Goal: Information Seeking & Learning: Learn about a topic

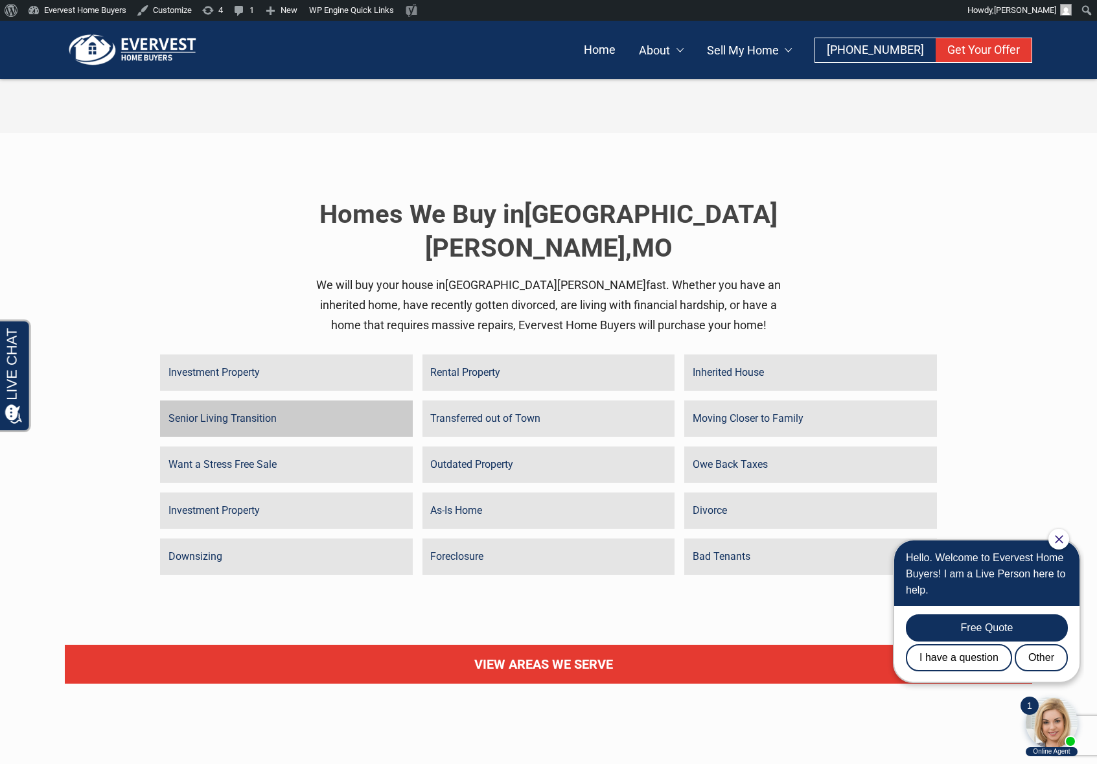
scroll to position [2477, 0]
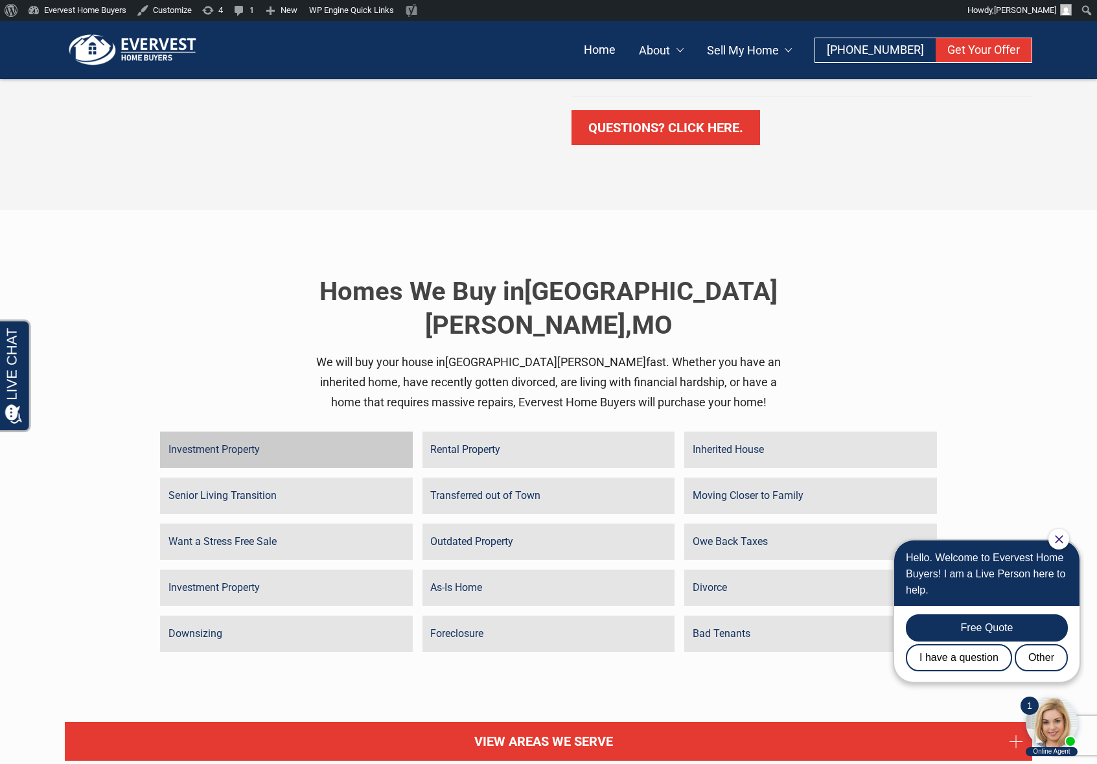
click at [281, 431] on link "Investment Property" at bounding box center [286, 449] width 253 height 36
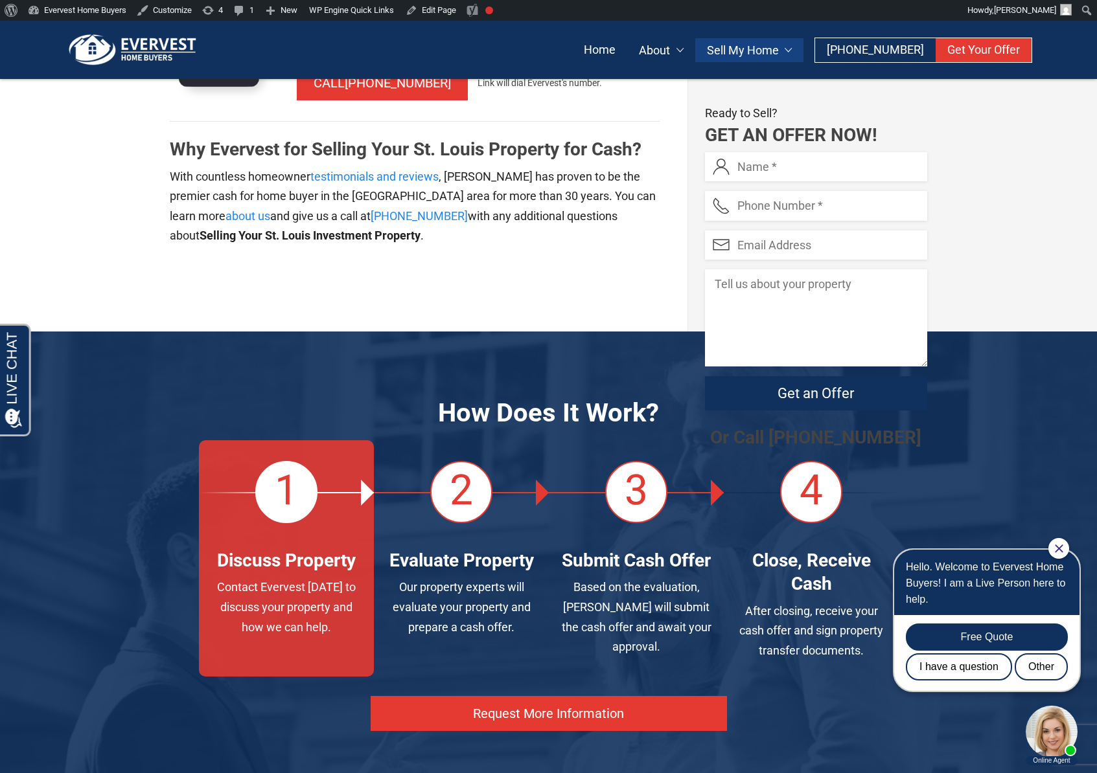
scroll to position [3778, 0]
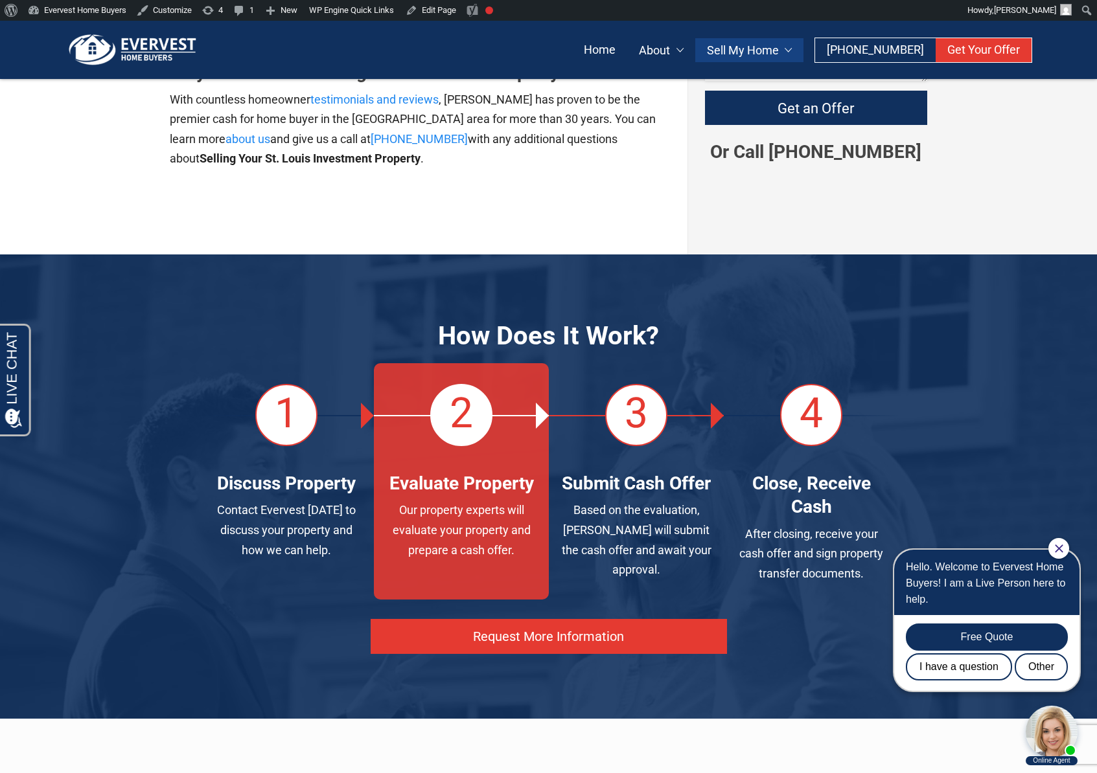
click at [440, 463] on link at bounding box center [461, 481] width 175 height 236
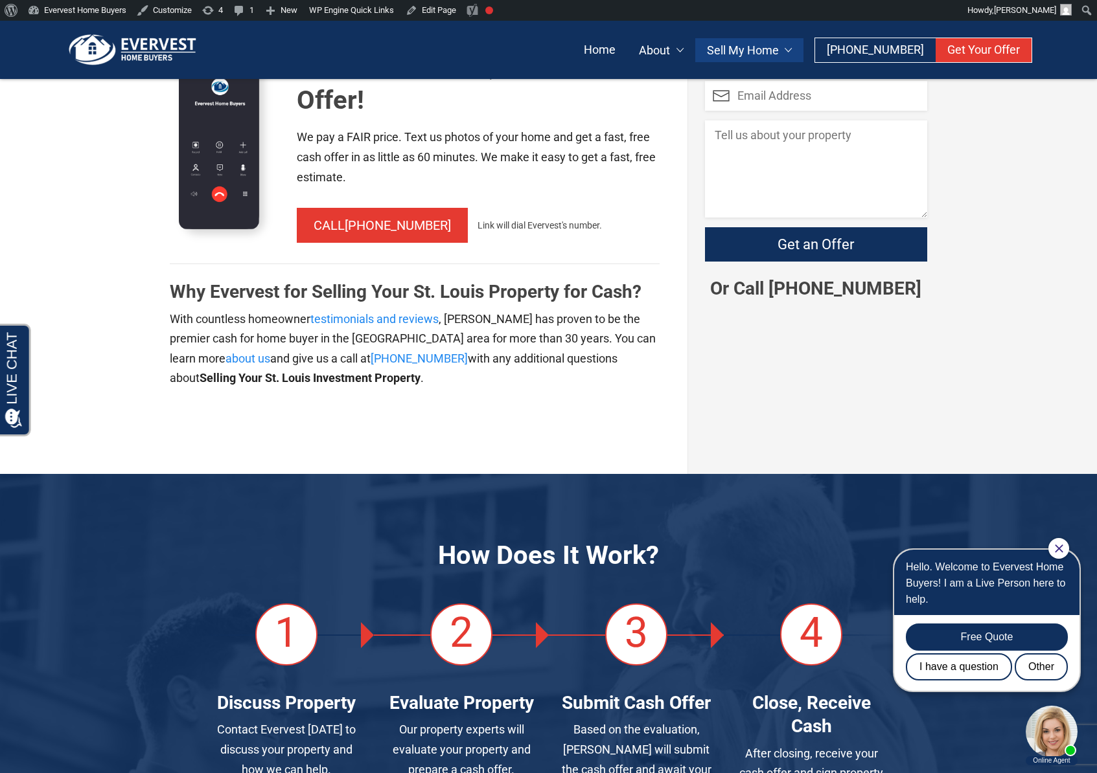
scroll to position [4105, 0]
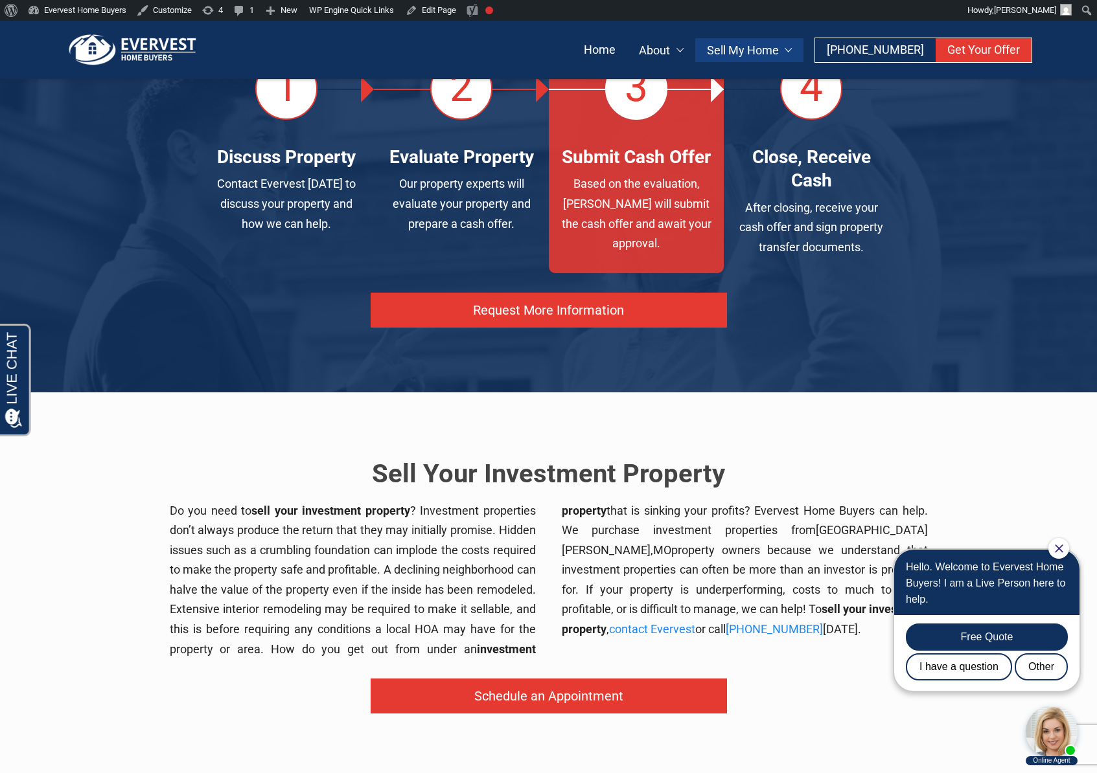
click at [653, 193] on link at bounding box center [636, 155] width 175 height 236
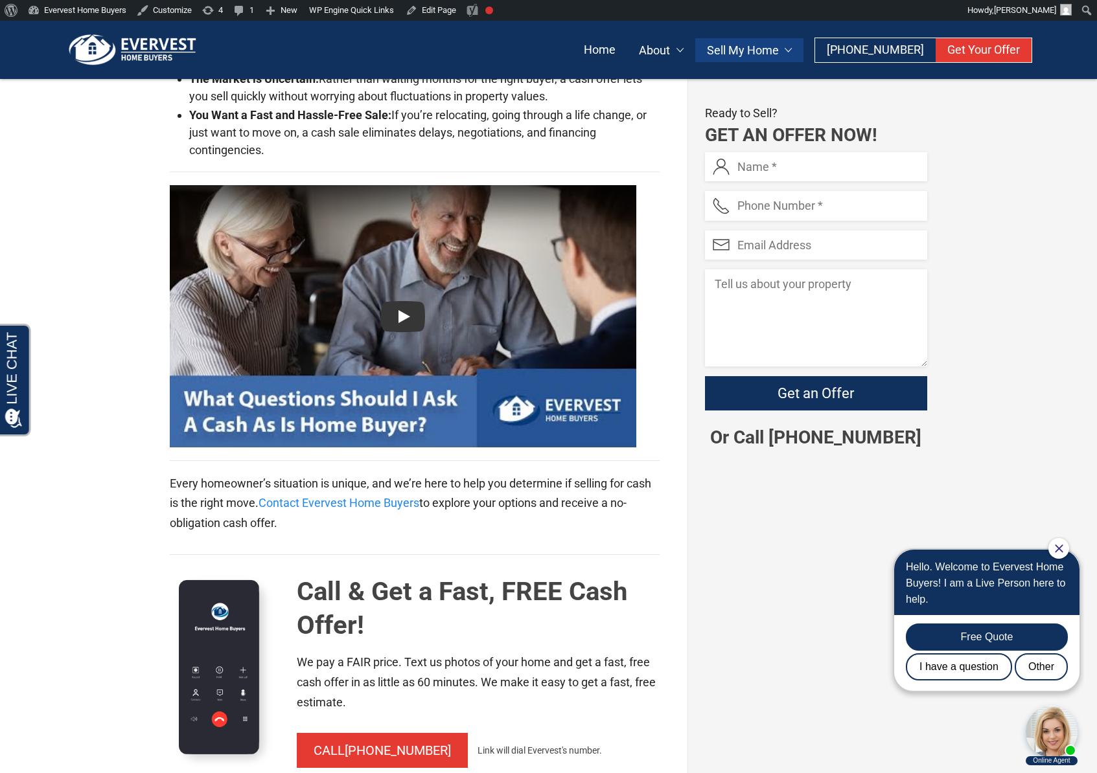
scroll to position [3553, 0]
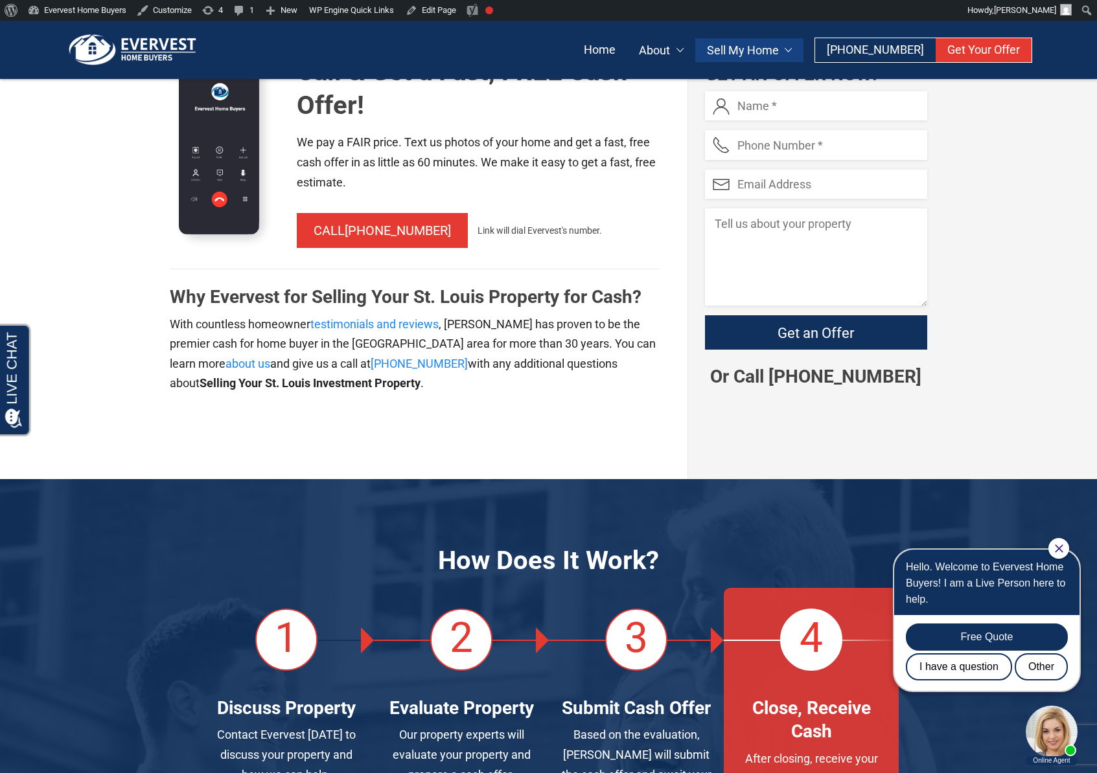
click at [788, 597] on link at bounding box center [811, 706] width 175 height 236
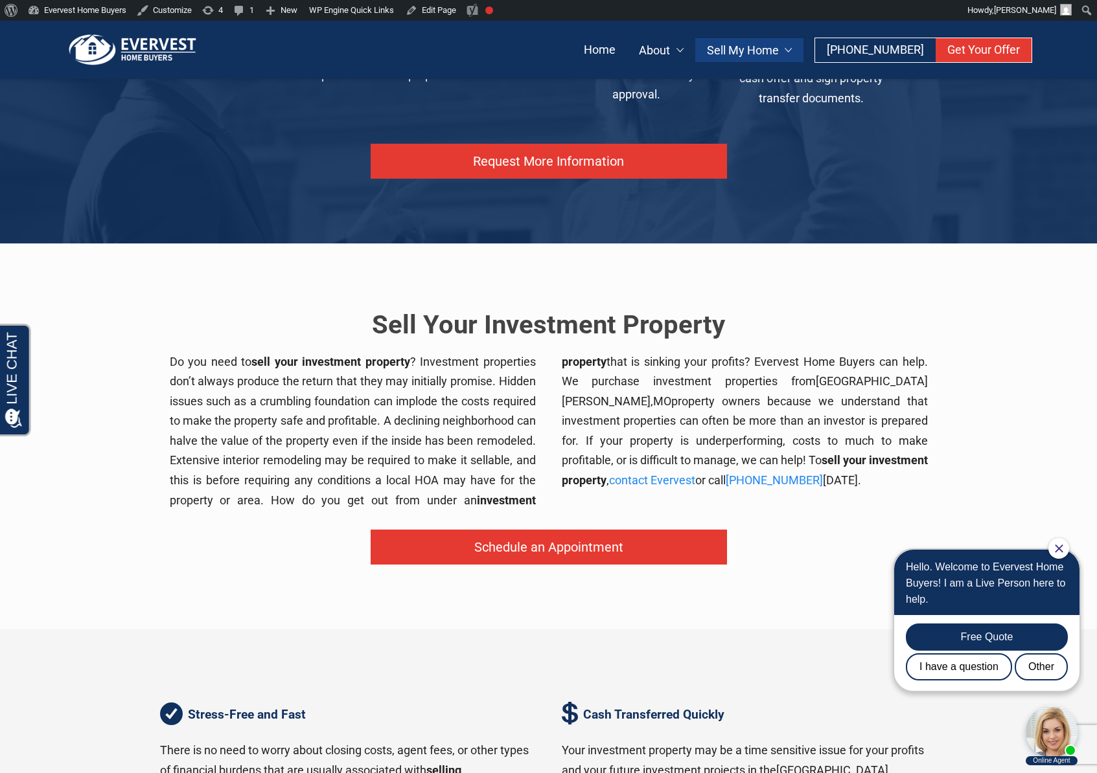
scroll to position [4586, 0]
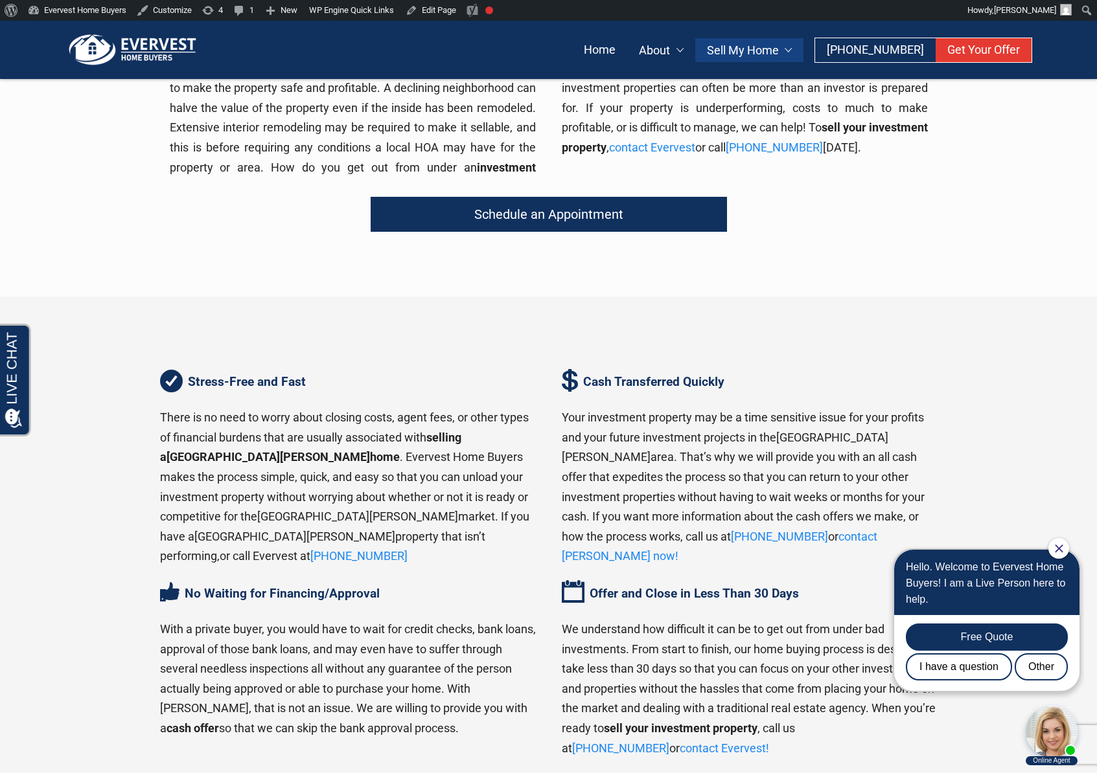
click at [462, 201] on link "Schedule an Appointment" at bounding box center [549, 214] width 356 height 35
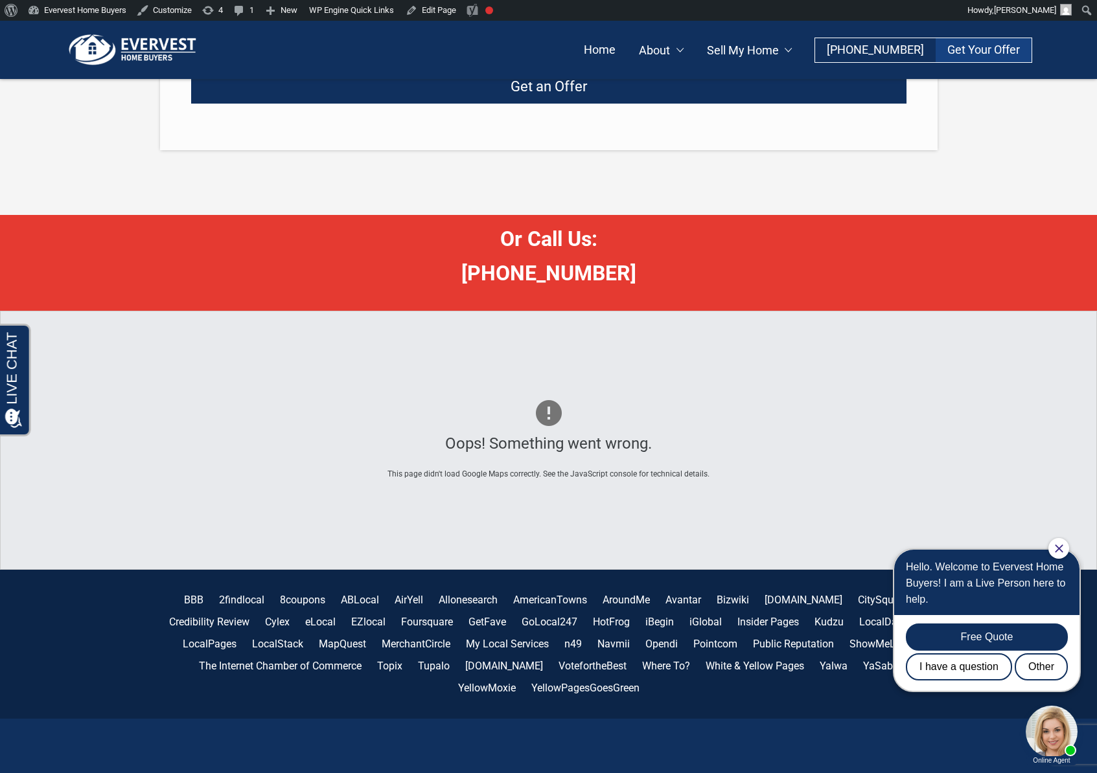
scroll to position [2114, 0]
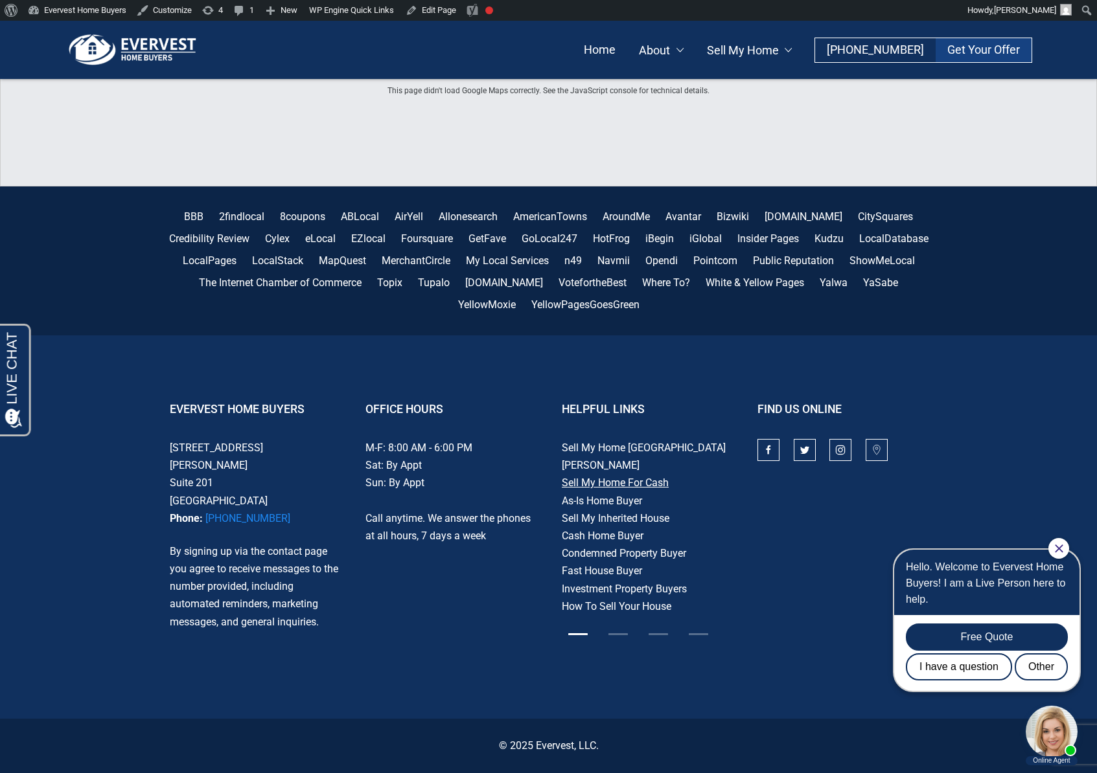
click at [621, 477] on link "Sell My Home For Cash" at bounding box center [615, 483] width 107 height 12
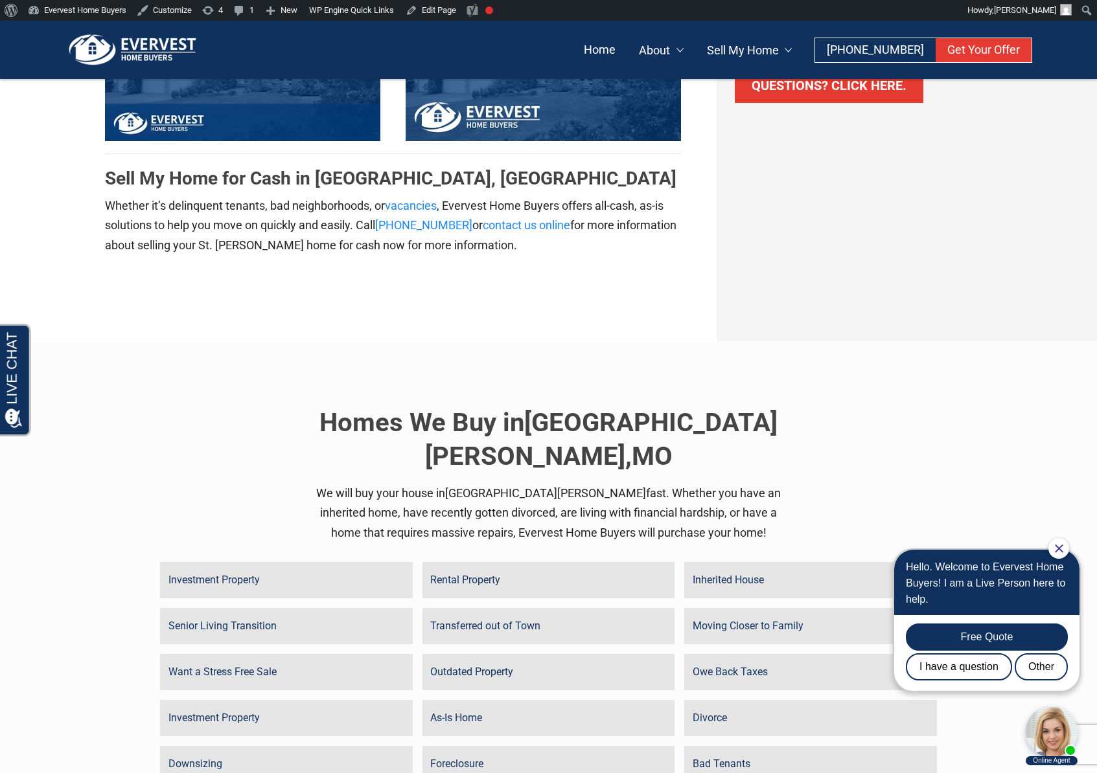
scroll to position [4194, 0]
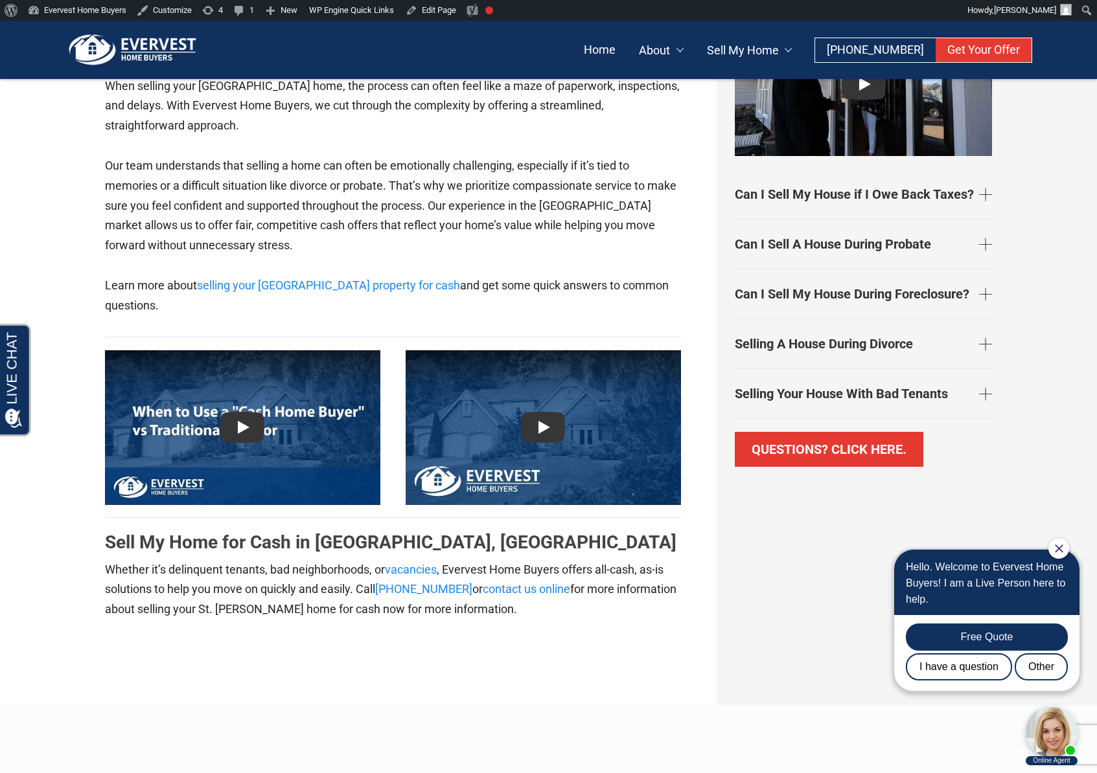
click at [992, 242] on div "Why Sell to Evervest Home Buyers? Can I Sell My House if I Owe Back Taxes? Just…" at bounding box center [863, 212] width 277 height 637
click at [989, 244] on link "Can I Sell A House During Probate" at bounding box center [863, 244] width 257 height 39
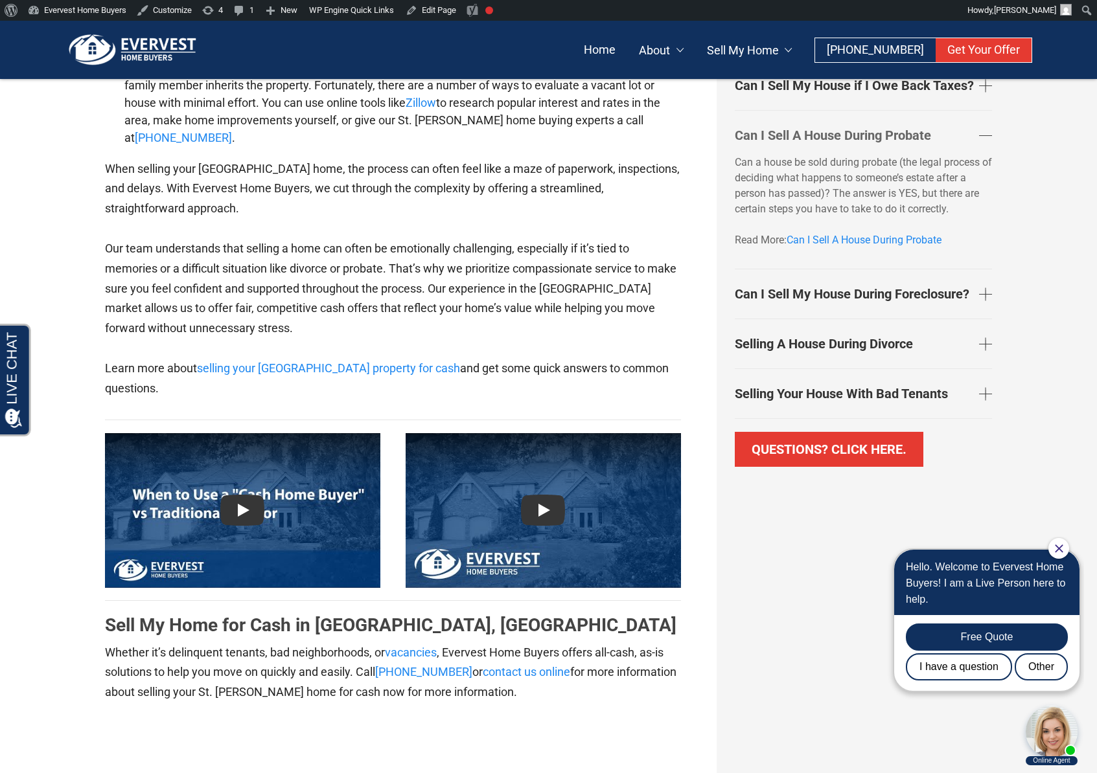
scroll to position [4034, 0]
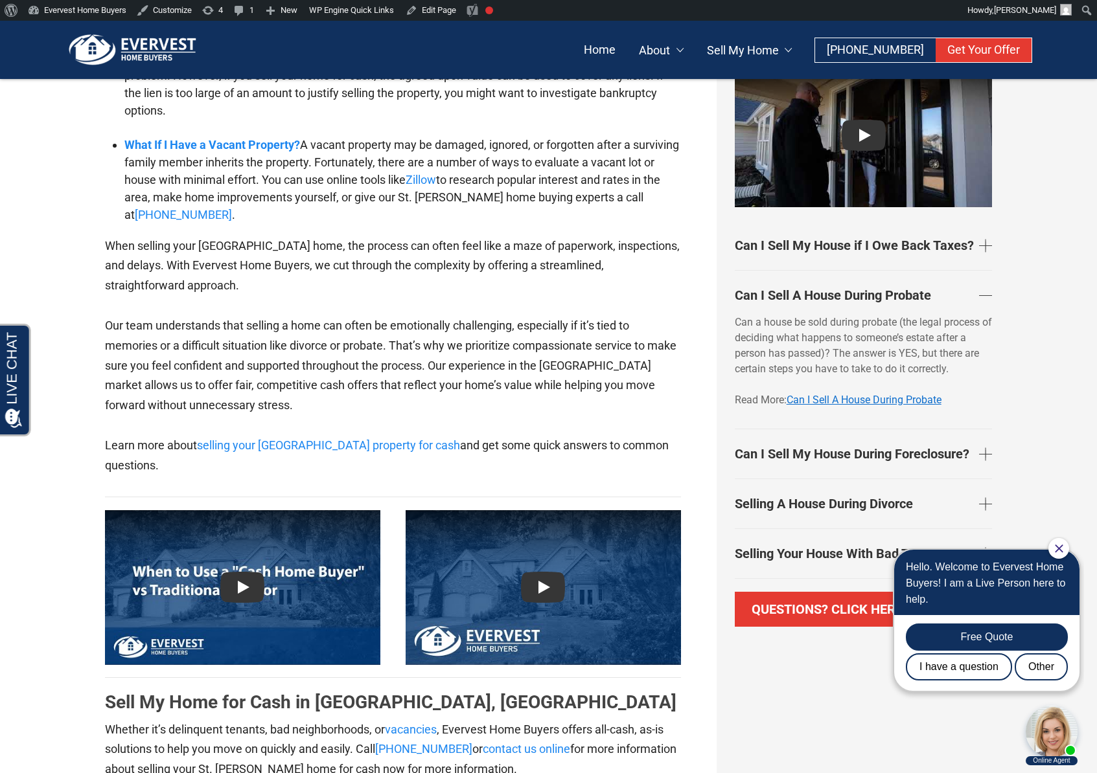
click at [848, 397] on link "Can I Sell A House During Probate" at bounding box center [863, 400] width 155 height 12
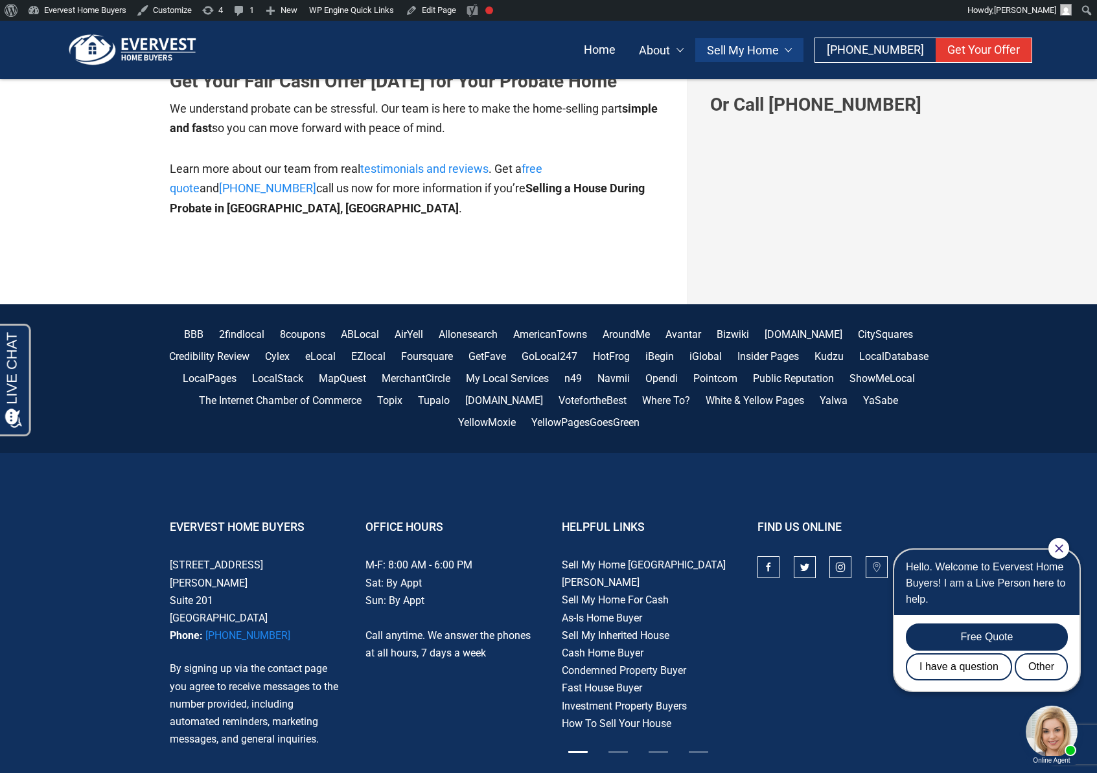
scroll to position [3442, 0]
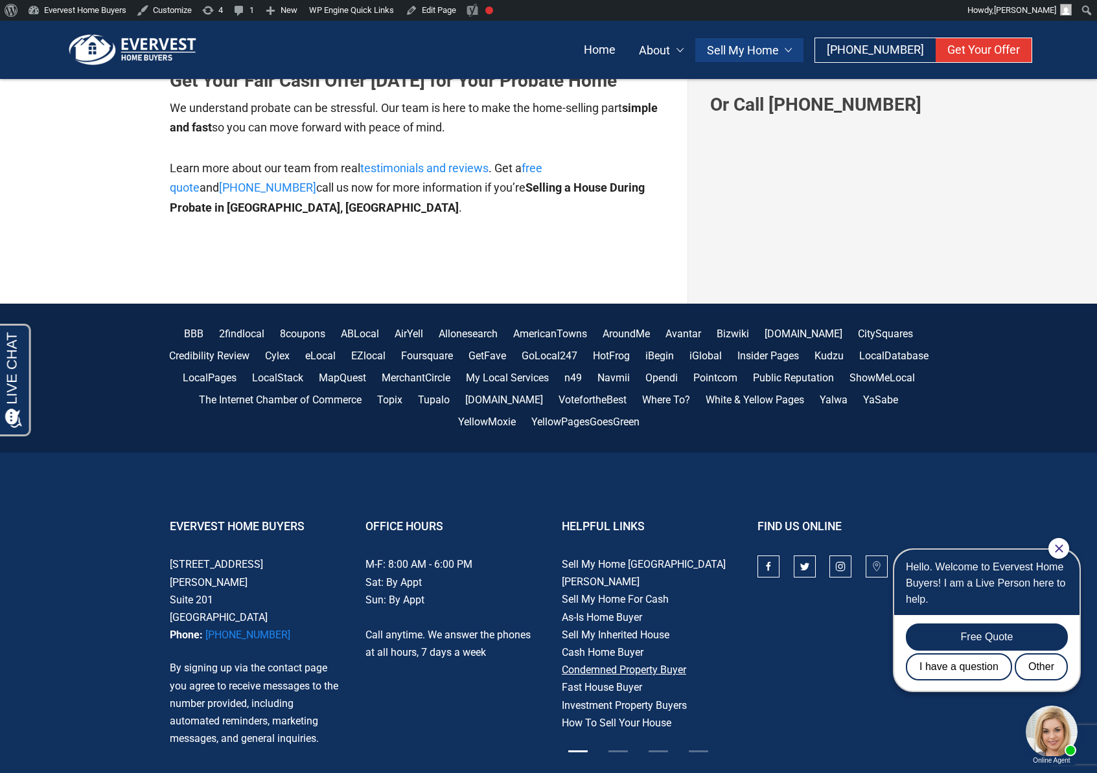
click at [630, 665] on link "Condemned Property Buyer" at bounding box center [624, 671] width 124 height 12
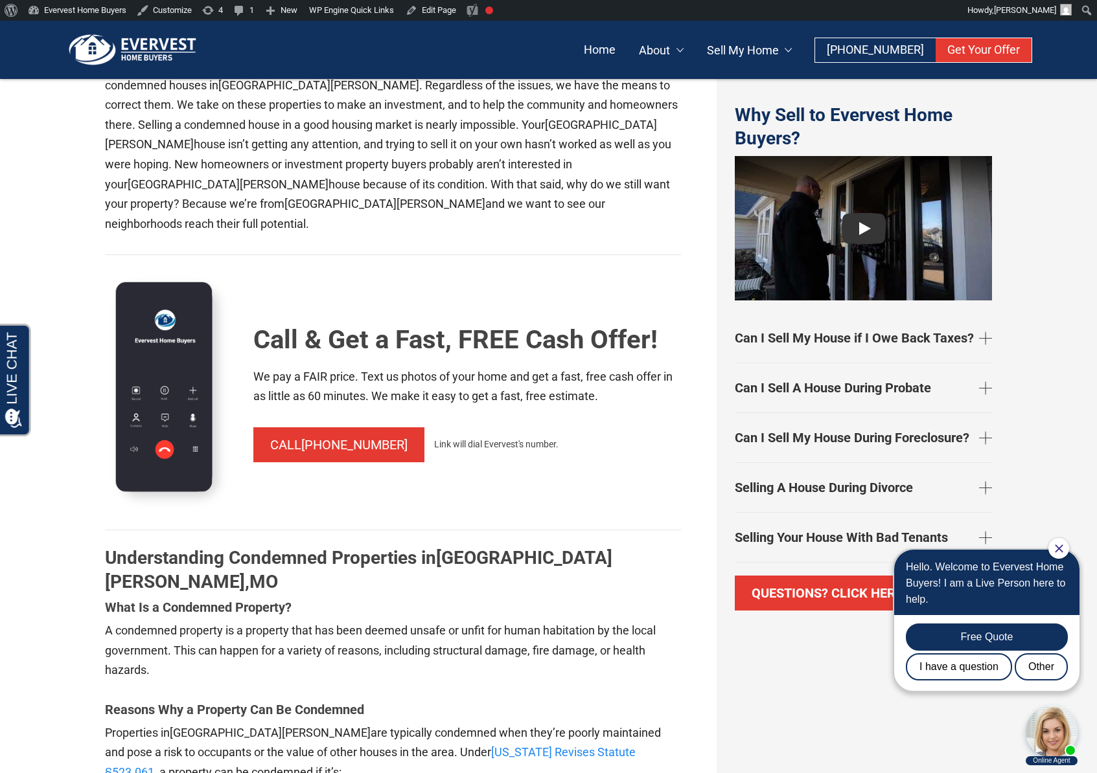
drag, startPoint x: 619, startPoint y: 476, endPoint x: 625, endPoint y: 472, distance: 7.4
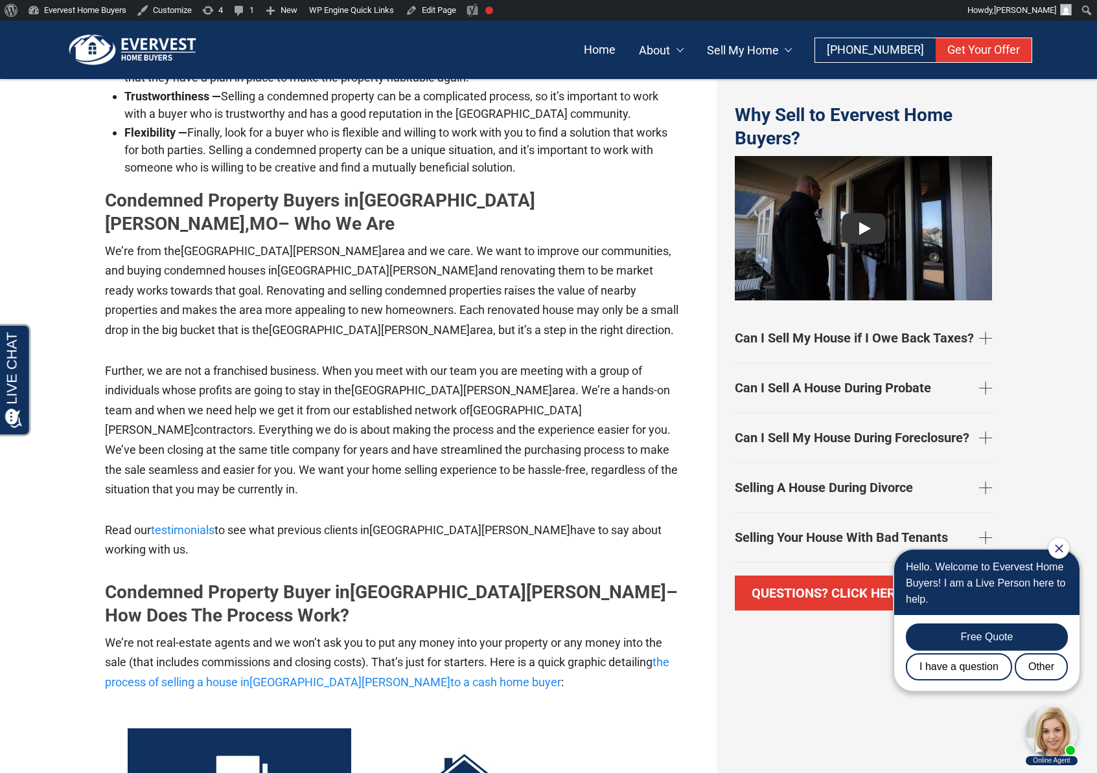
scroll to position [4644, 0]
